Goal: Information Seeking & Learning: Learn about a topic

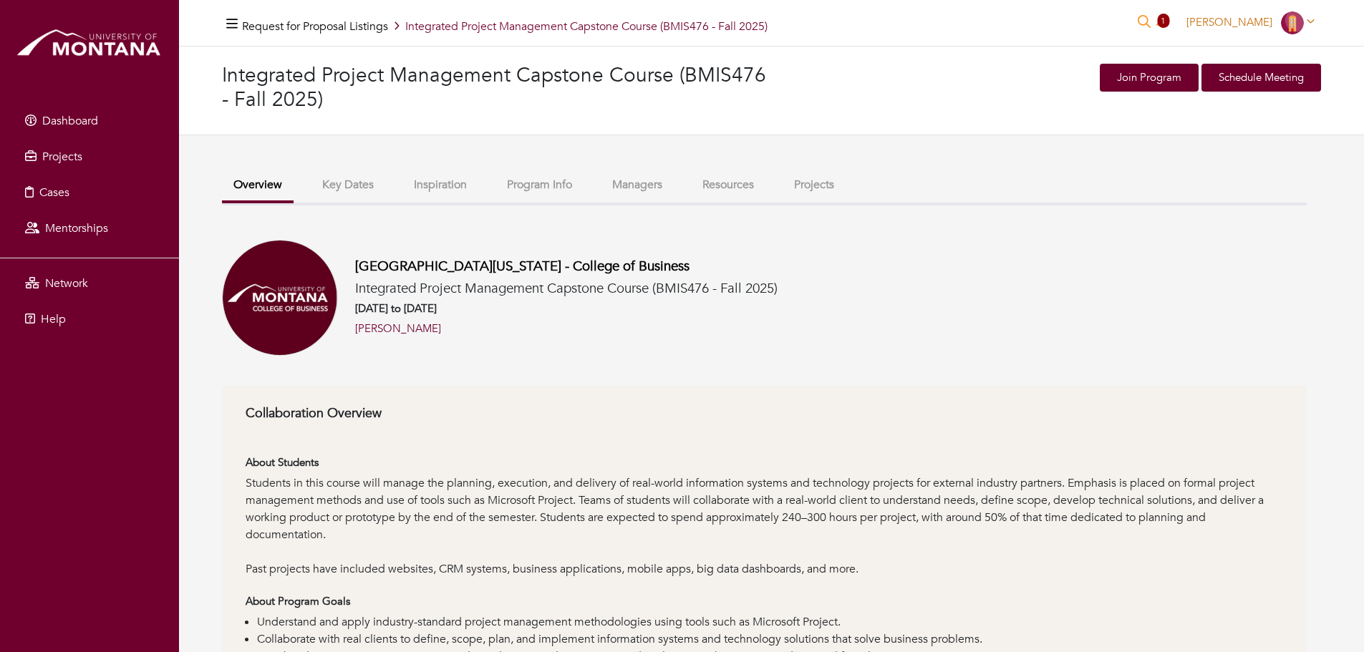
click at [1262, 21] on span "[PERSON_NAME]" at bounding box center [1230, 22] width 86 height 14
click at [1262, 62] on link "My profile" at bounding box center [1263, 55] width 113 height 22
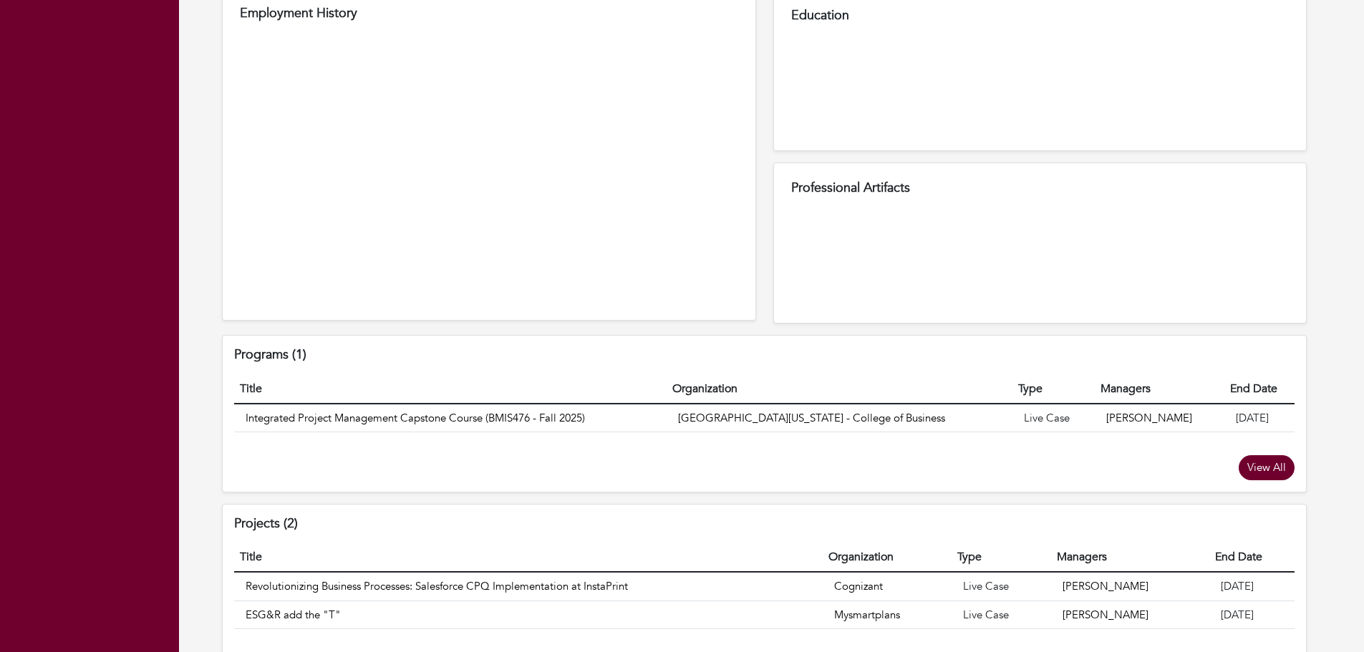
scroll to position [844, 0]
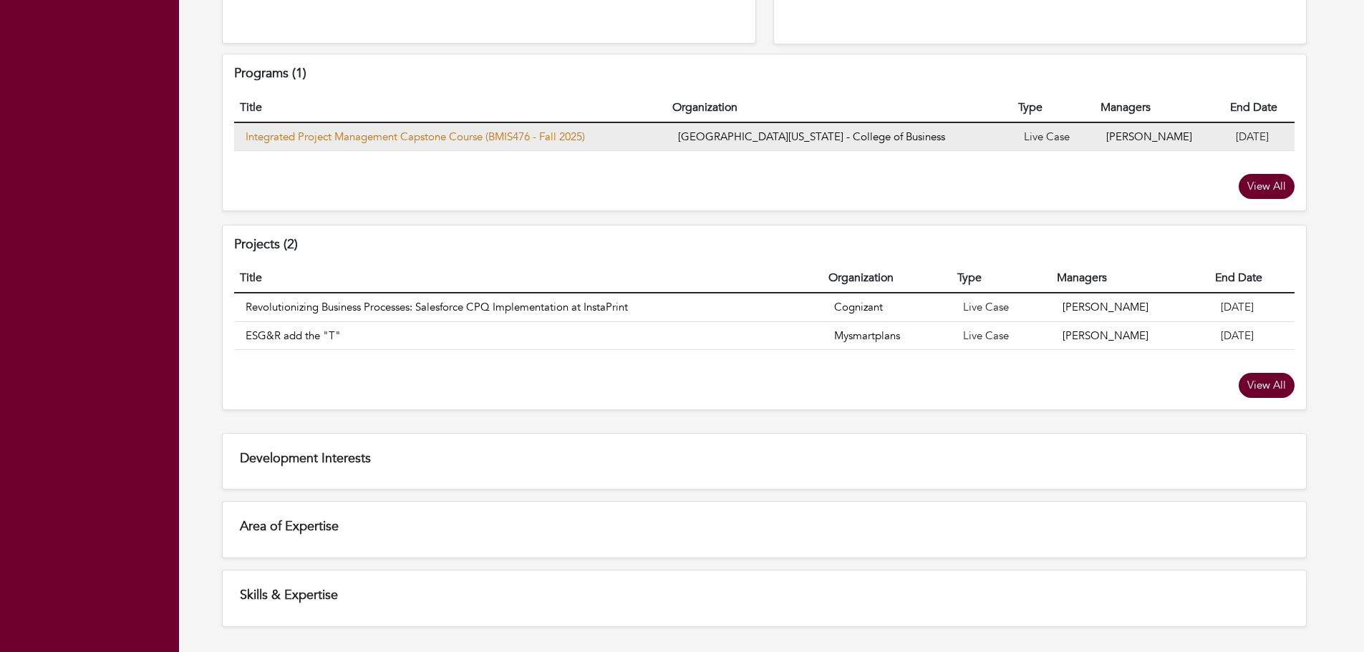
click at [443, 135] on link "Integrated Project Management Capstone Course (BMIS476 - Fall 2025)" at bounding box center [415, 137] width 339 height 14
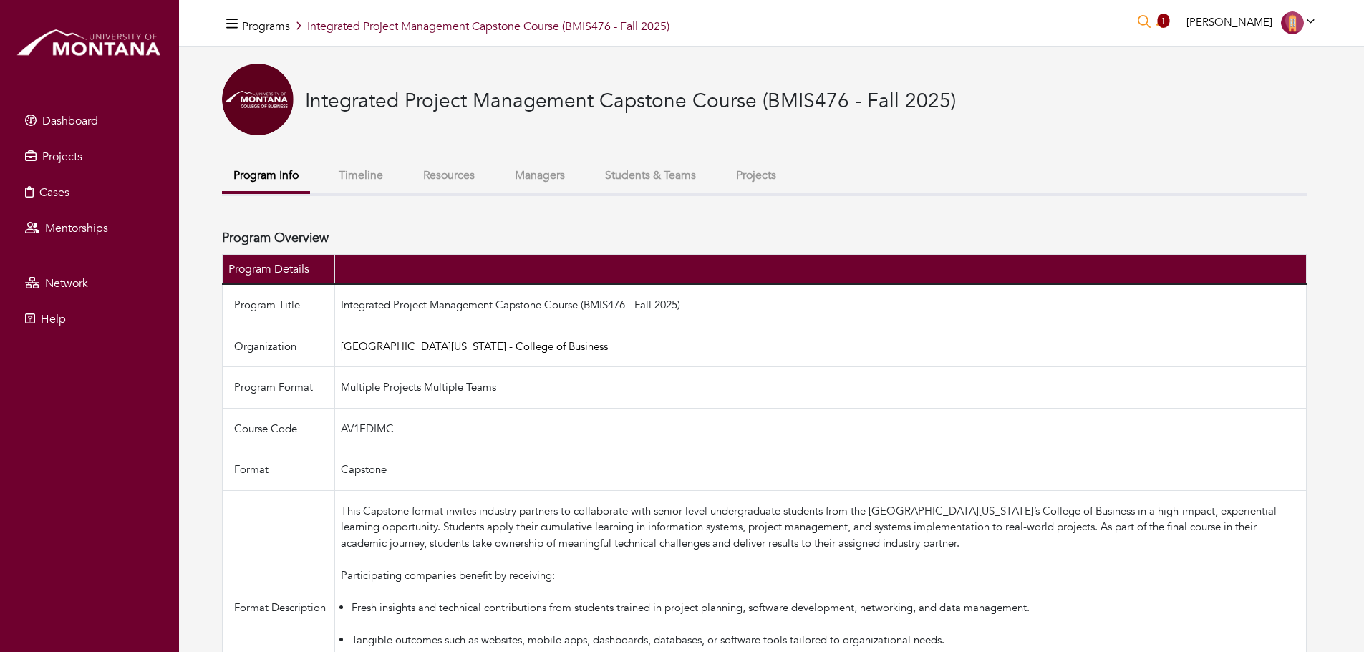
click at [367, 175] on button "Timeline" at bounding box center [360, 175] width 67 height 31
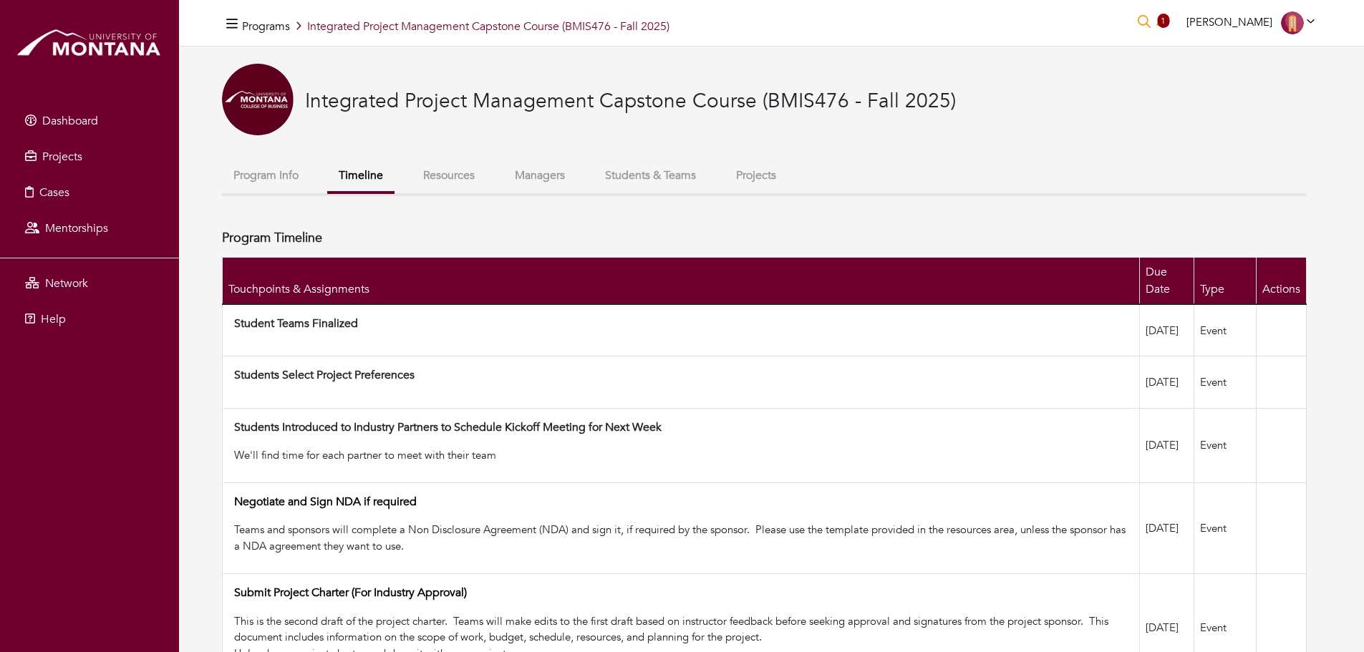
click at [444, 180] on button "Resources" at bounding box center [449, 175] width 74 height 31
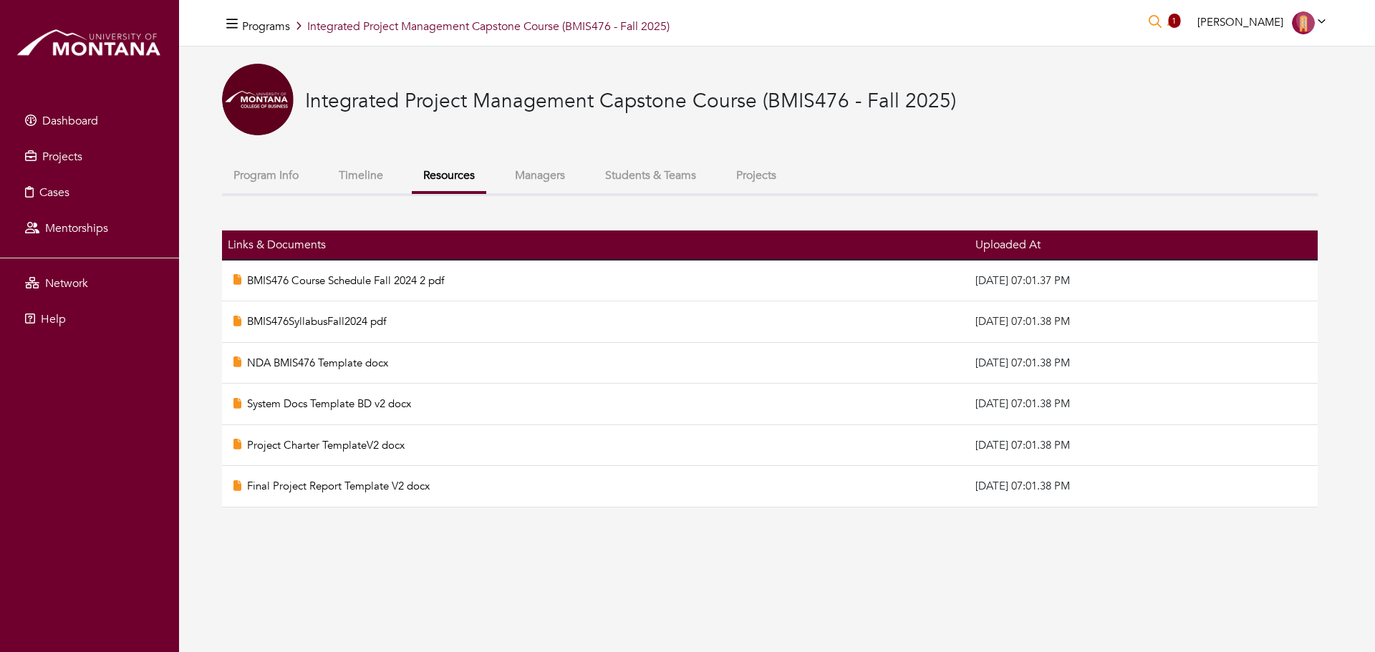
click at [768, 175] on button "Projects" at bounding box center [756, 175] width 63 height 31
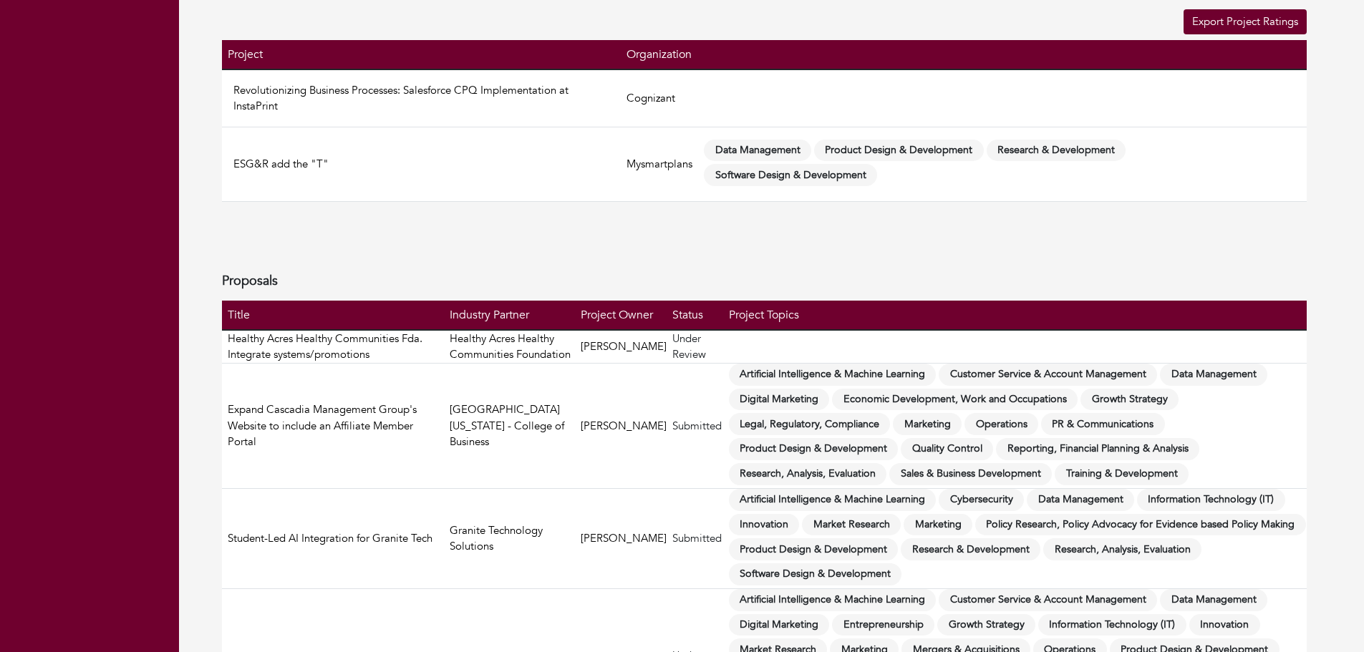
scroll to position [358, 0]
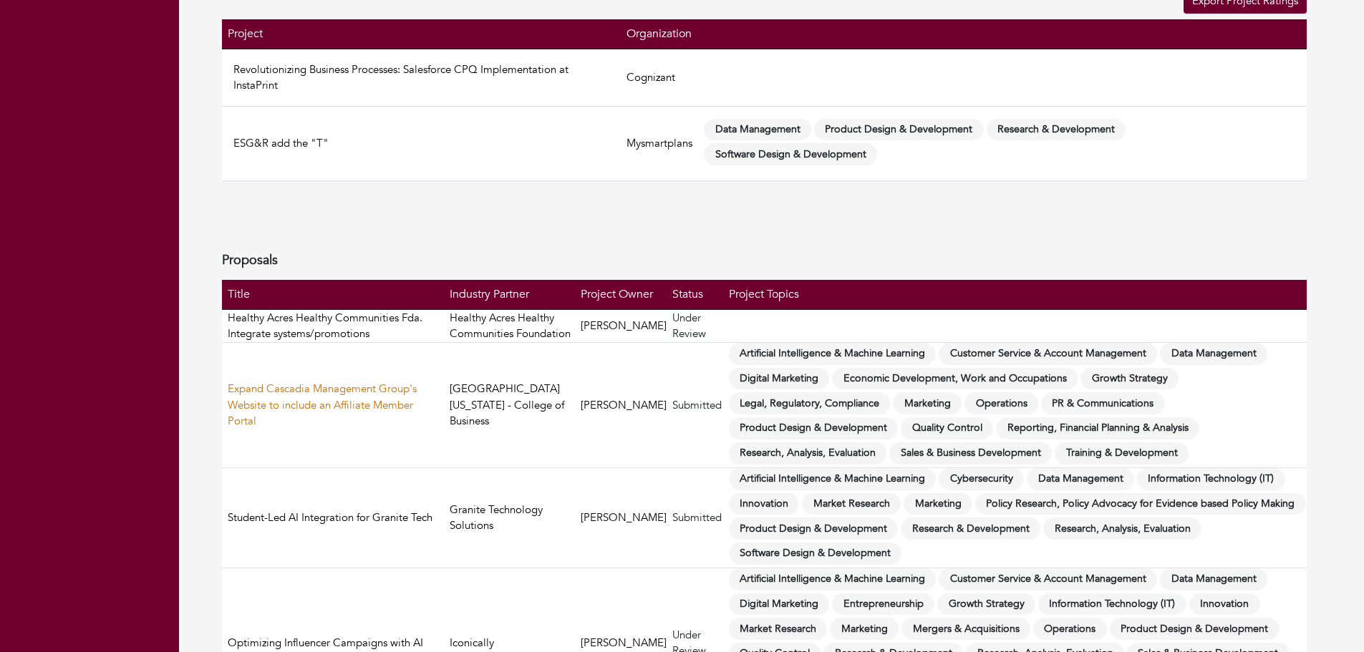
click at [329, 428] on link "Expand Cascadia Management Group's Website to include an Affiliate Member Portal" at bounding box center [322, 405] width 189 height 47
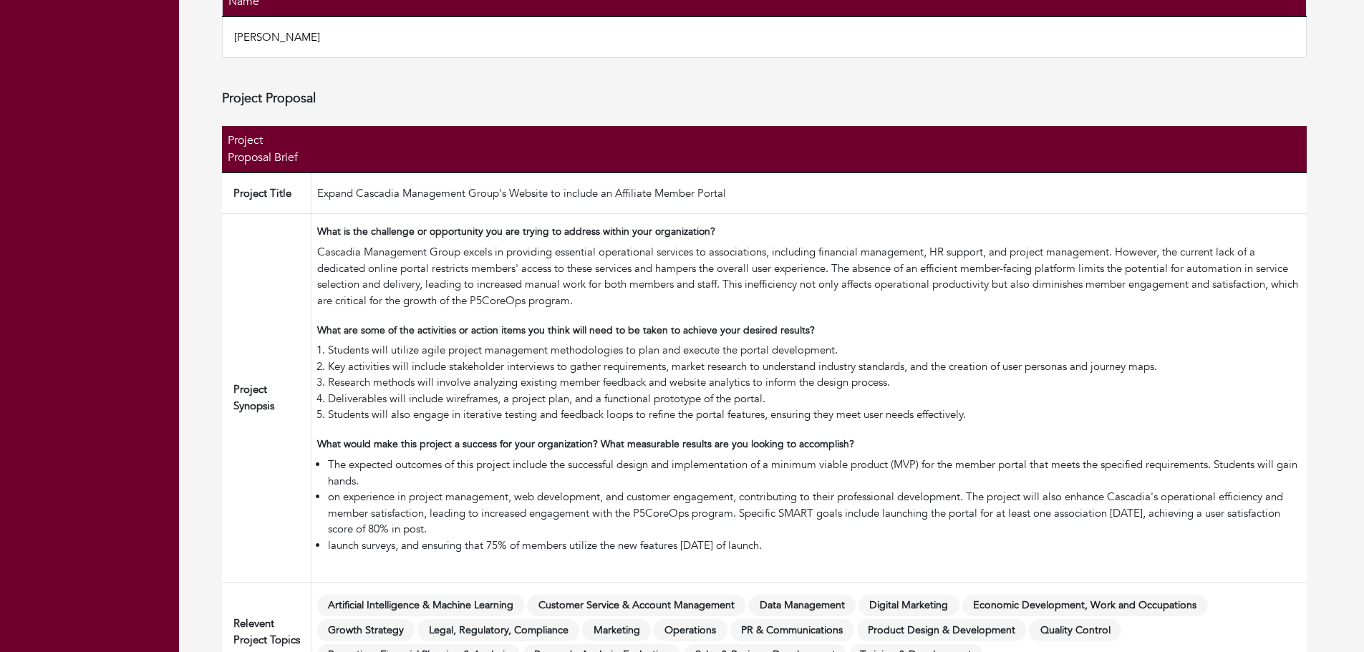
scroll to position [501, 0]
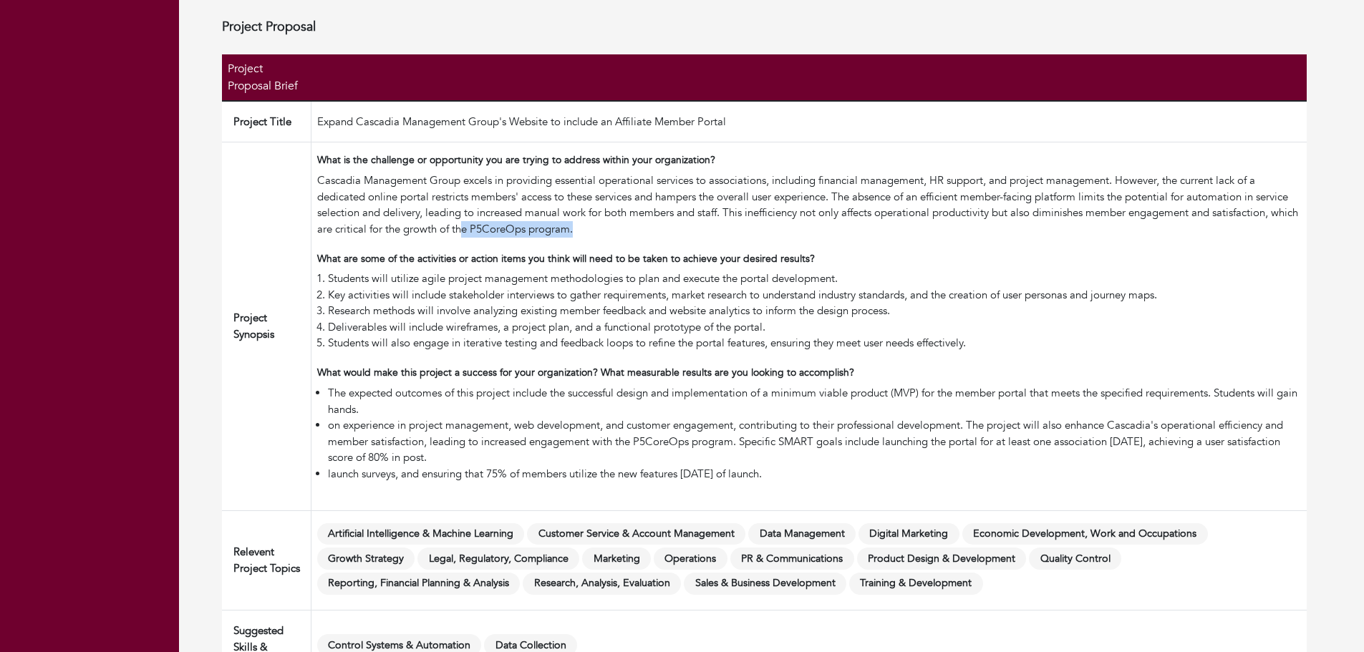
drag, startPoint x: 669, startPoint y: 230, endPoint x: 484, endPoint y: 170, distance: 194.3
click at [551, 225] on div "Cascadia Management Group excels in providing essential operational services to…" at bounding box center [809, 205] width 984 height 64
click at [460, 192] on div "Cascadia Management Group excels in providing essential operational services to…" at bounding box center [809, 205] width 984 height 64
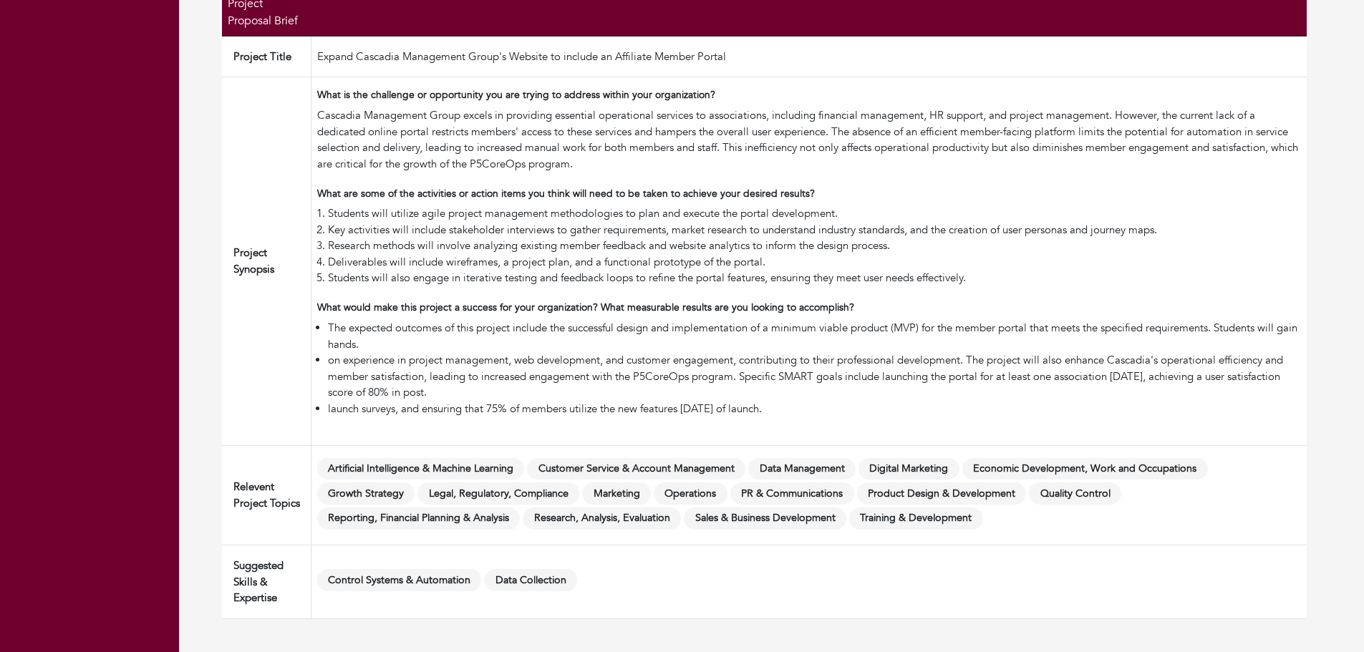
scroll to position [0, 0]
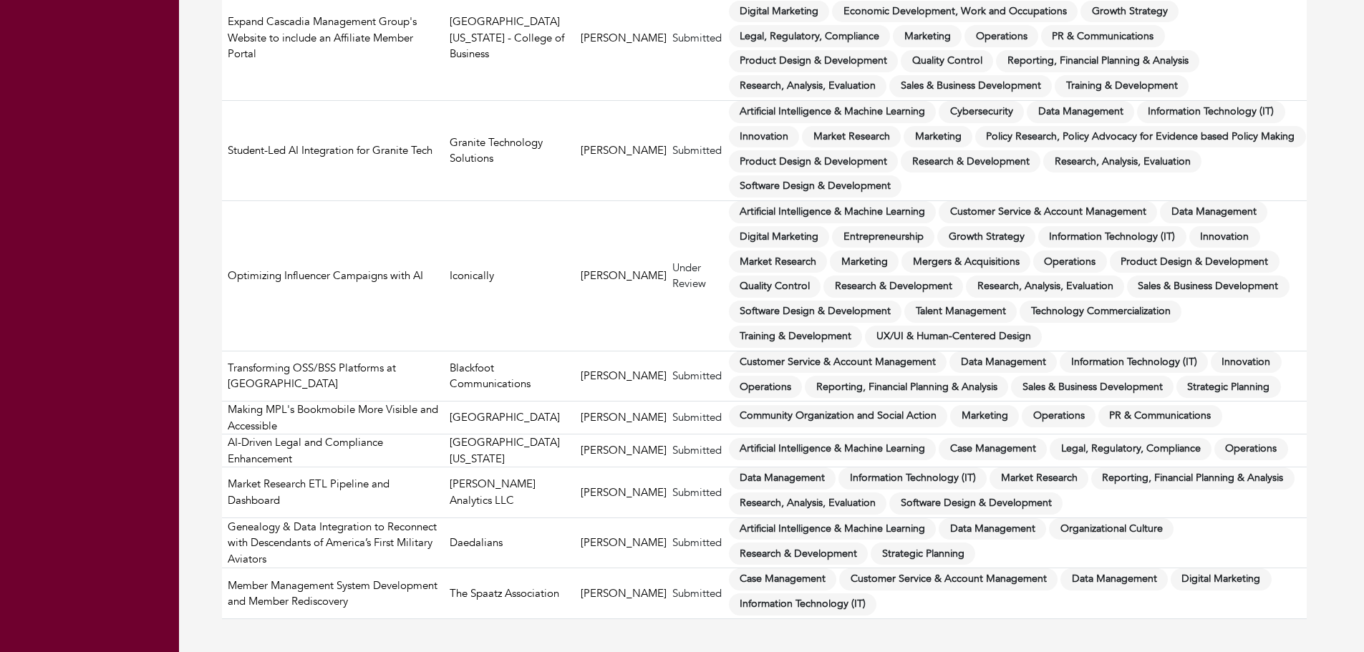
scroll to position [758, 0]
click at [377, 590] on link "Member Management System Development and Member Rediscovery" at bounding box center [333, 594] width 210 height 31
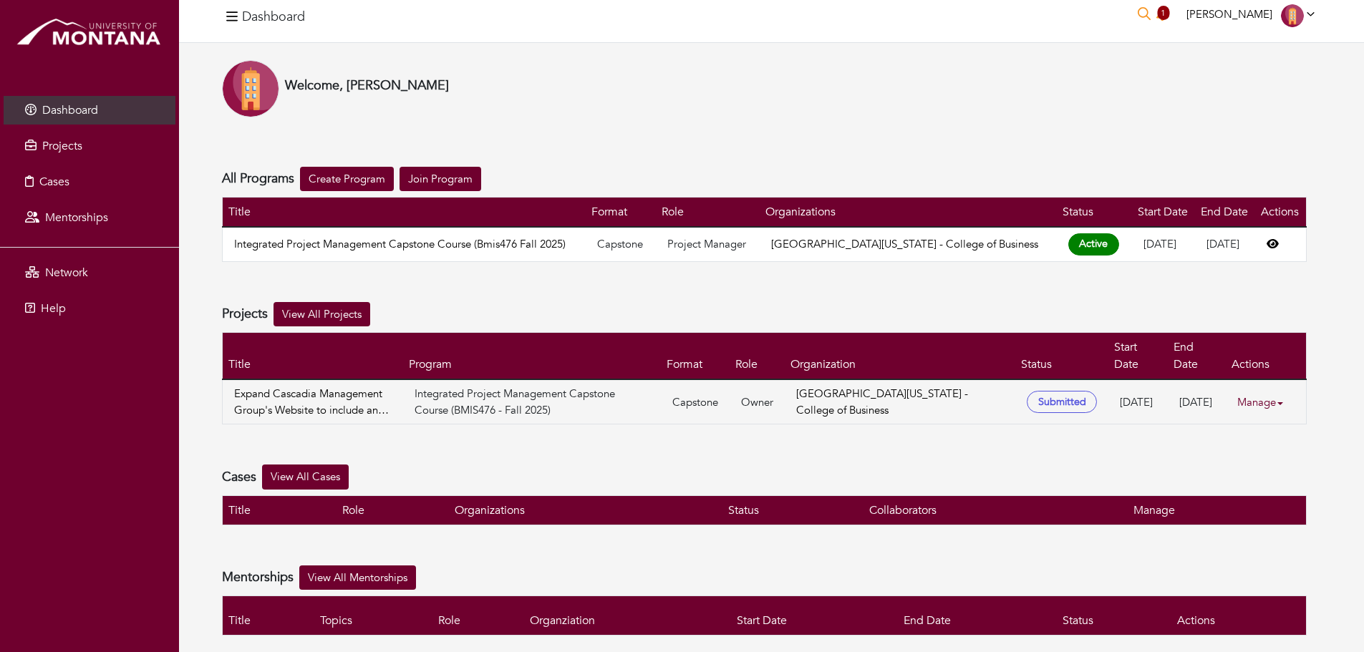
scroll to position [17, 0]
